Goal: Check status: Check status

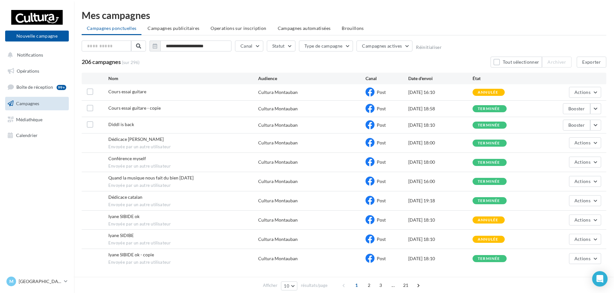
click at [170, 67] on div "206 campagnes (sur 296) Tout sélectionner Archiver Exporter" at bounding box center [344, 62] width 525 height 11
click at [594, 109] on button "button" at bounding box center [595, 108] width 11 height 11
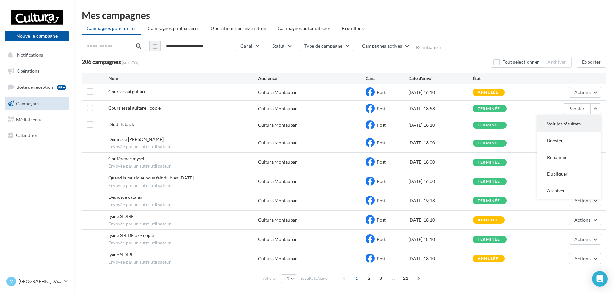
click at [561, 125] on button "Voir les résultats" at bounding box center [569, 123] width 64 height 17
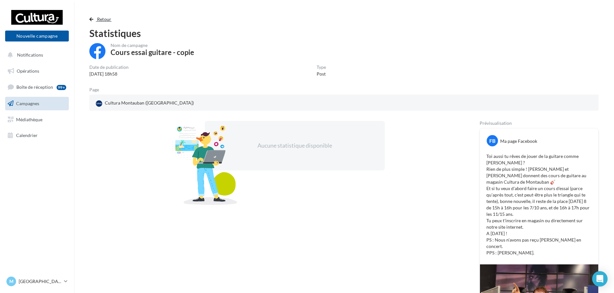
click at [99, 16] on button "Retour" at bounding box center [101, 19] width 25 height 8
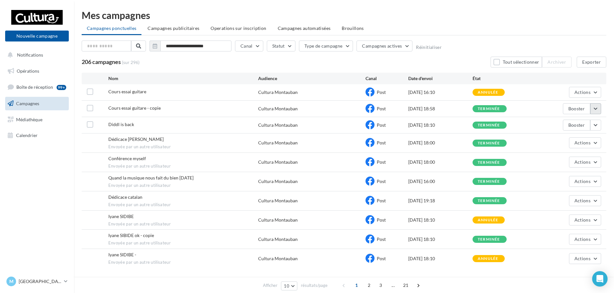
click at [593, 110] on button "button" at bounding box center [595, 108] width 11 height 11
click at [578, 121] on button "Voir les résultats" at bounding box center [569, 123] width 64 height 17
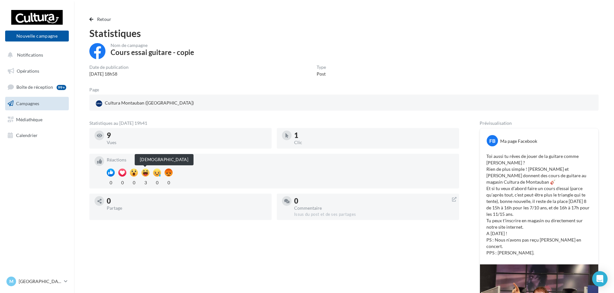
click at [143, 175] on div at bounding box center [145, 172] width 8 height 8
